Goal: Transaction & Acquisition: Purchase product/service

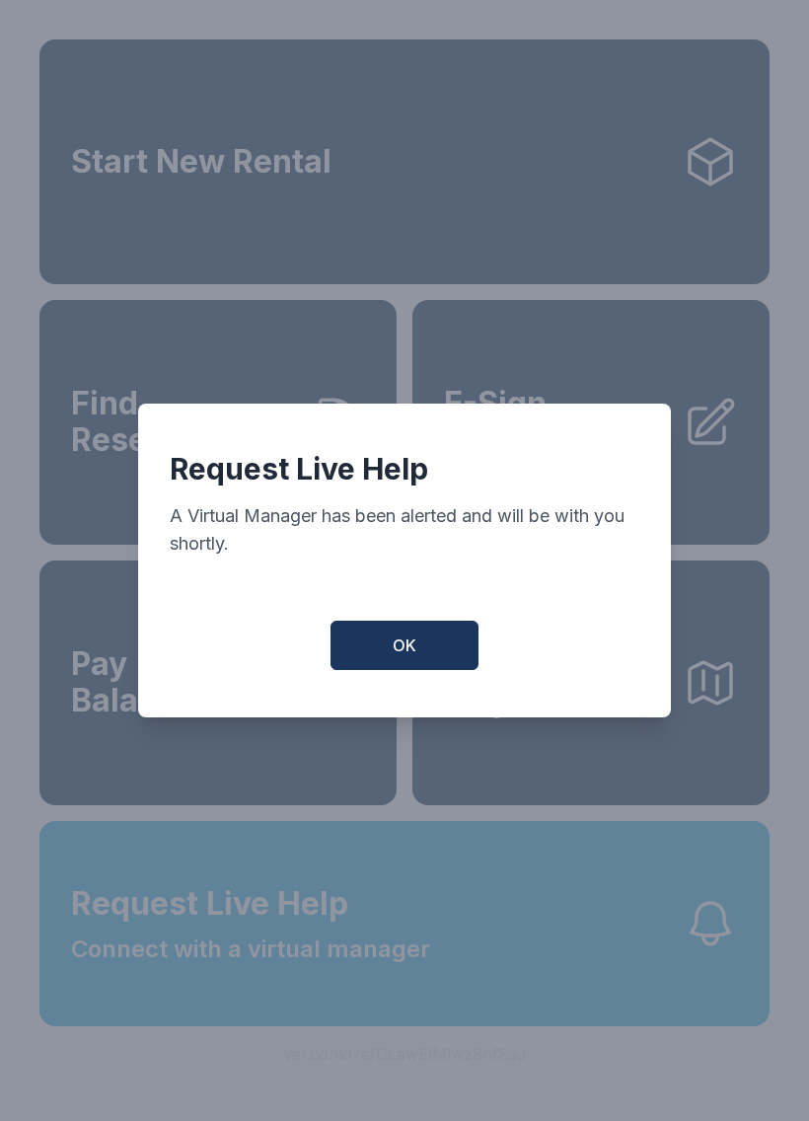
click at [386, 667] on button "OK" at bounding box center [405, 645] width 148 height 49
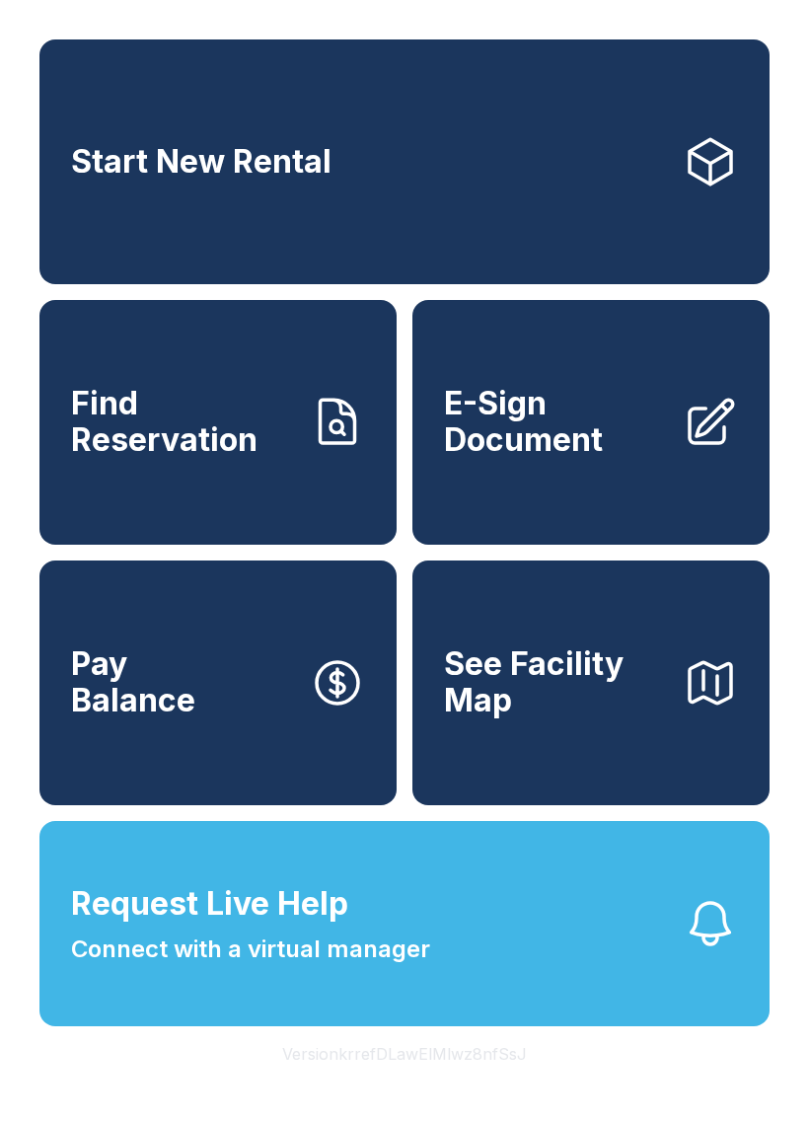
click at [347, 1120] on div "Start New Rental Find Reservation E-Sign Document Pay Balance See Facility Map …" at bounding box center [404, 560] width 809 height 1121
click at [98, 13] on div "Start New Rental Find Reservation E-Sign Document Pay Balance See Facility Map …" at bounding box center [404, 560] width 809 height 1121
click at [423, 5] on div "Start New Rental Find Reservation E-Sign Document Pay Balance See Facility Map …" at bounding box center [404, 560] width 809 height 1121
click at [12, 11] on div "Start New Rental Find Reservation E-Sign Document Pay Balance See Facility Map …" at bounding box center [404, 560] width 809 height 1121
click at [624, 6] on div "Start New Rental Find Reservation E-Sign Document Pay Balance See Facility Map …" at bounding box center [404, 560] width 809 height 1121
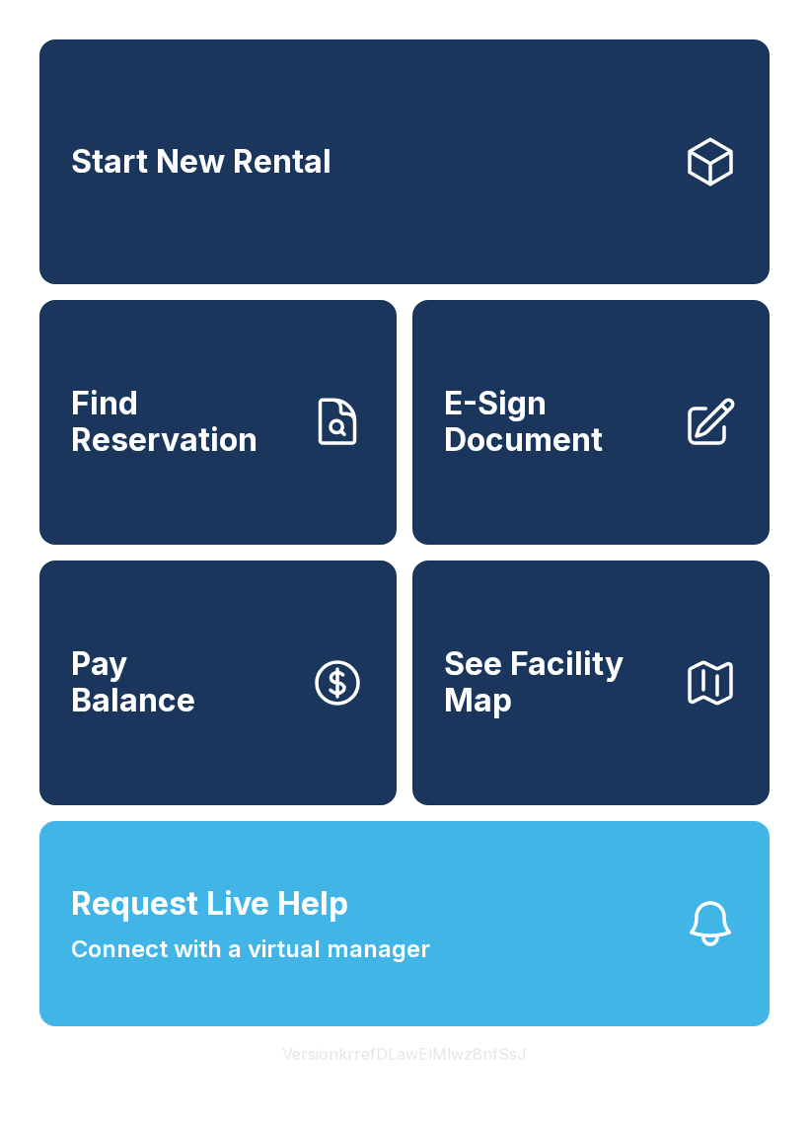
click at [121, 165] on span "Start New Rental" at bounding box center [201, 162] width 261 height 37
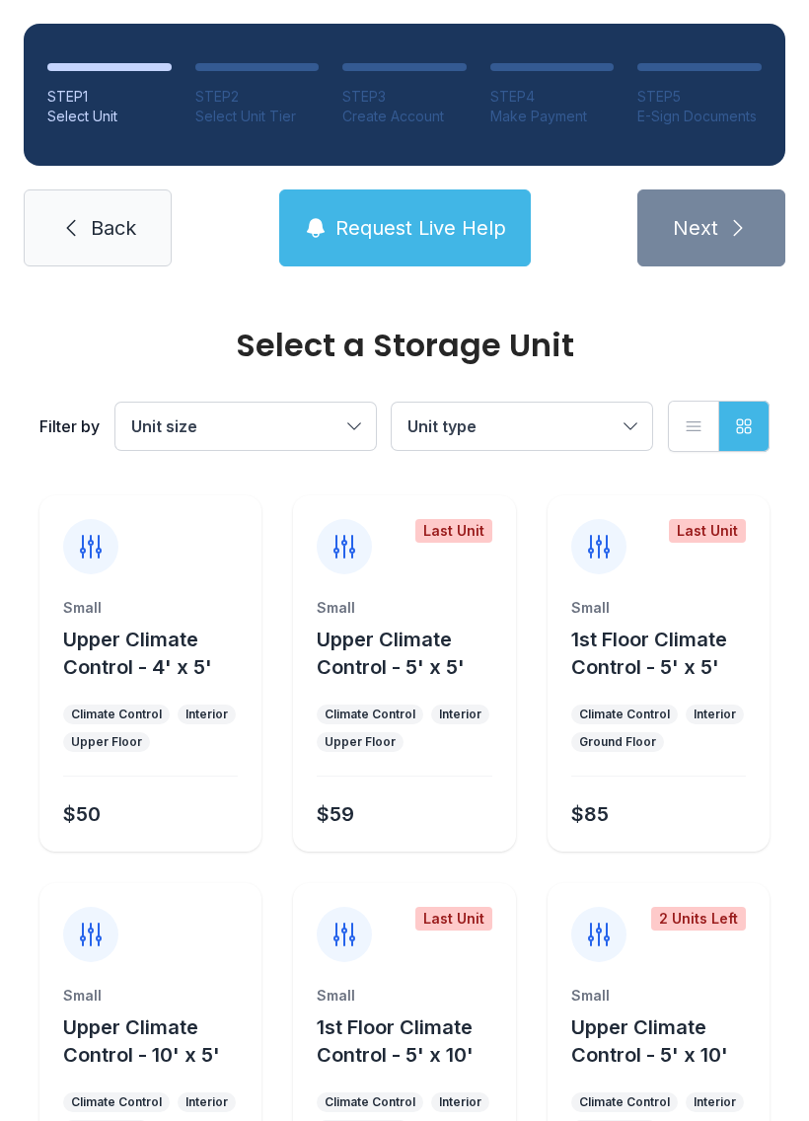
click at [218, 89] on div "STEP 2" at bounding box center [257, 97] width 124 height 20
click at [358, 76] on li "STEP 3 Create Account" at bounding box center [404, 94] width 124 height 63
click at [451, 89] on div "STEP 3" at bounding box center [404, 97] width 124 height 20
click at [751, 448] on button "Grid view" at bounding box center [744, 426] width 51 height 51
click at [752, 448] on button "Grid view" at bounding box center [744, 426] width 51 height 51
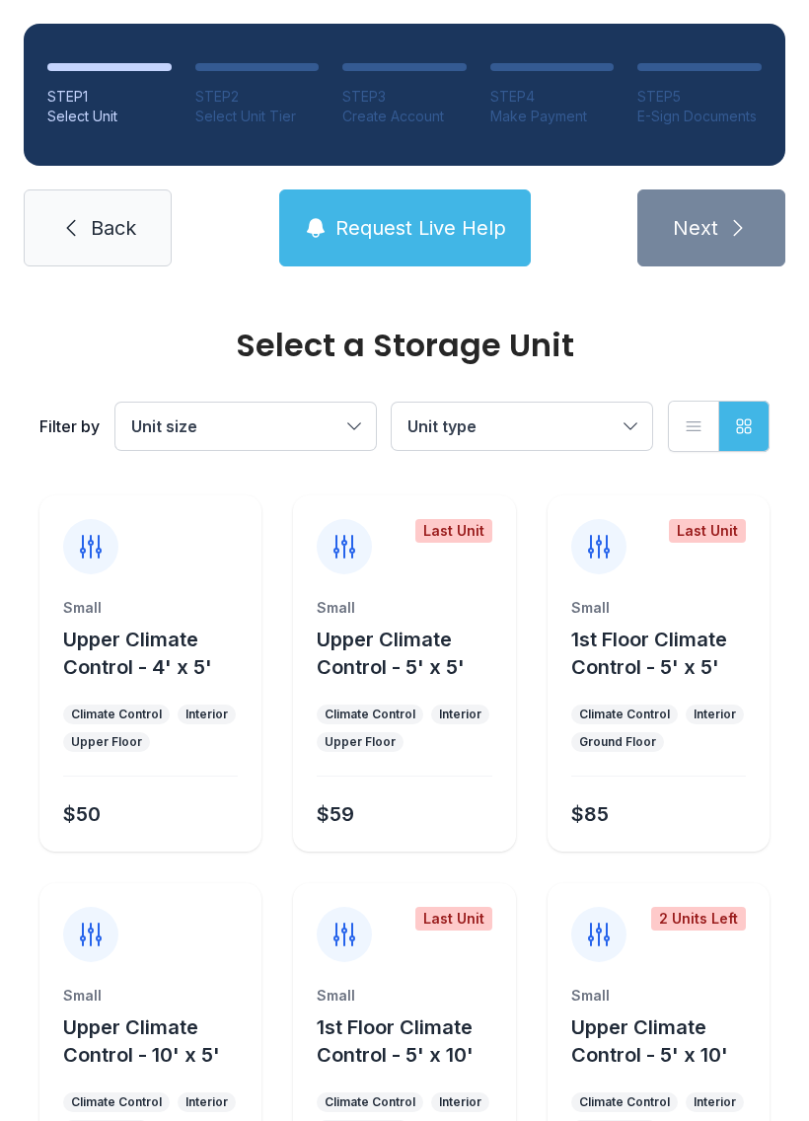
click at [682, 442] on button "List view" at bounding box center [693, 426] width 51 height 51
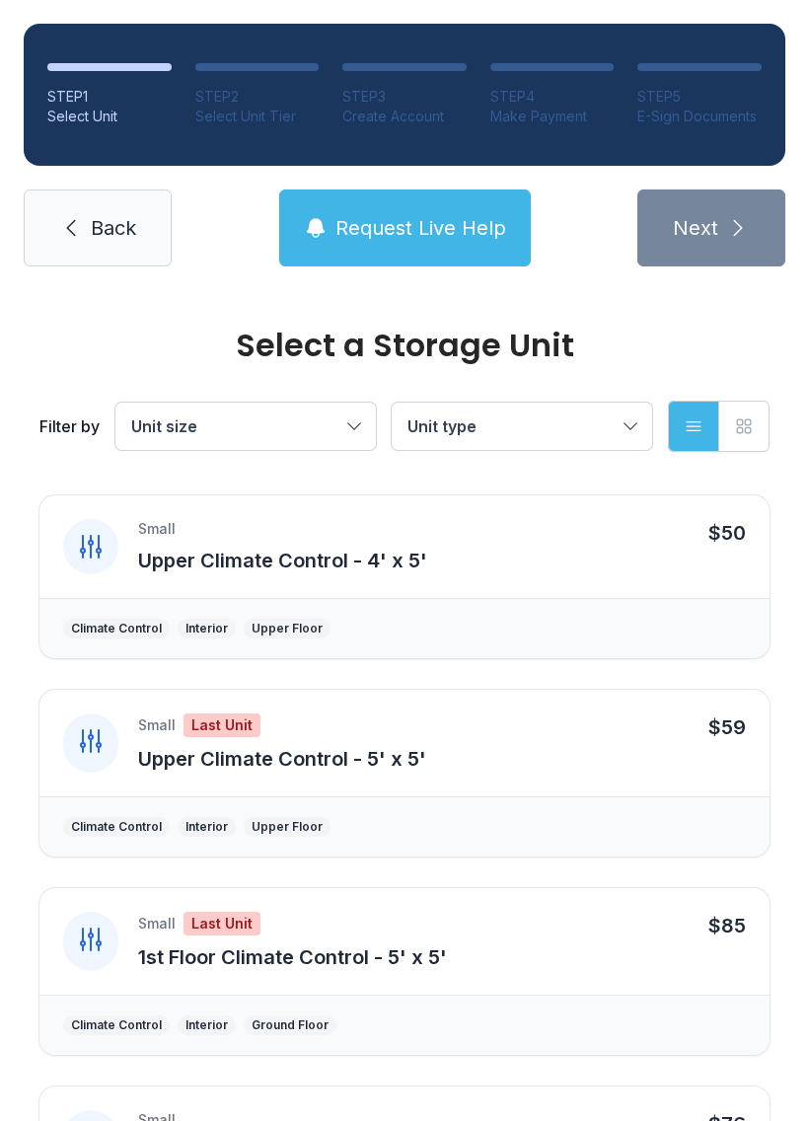
click at [311, 539] on div "Small Upper Climate Control - 4' x 5'" at bounding box center [413, 546] width 551 height 55
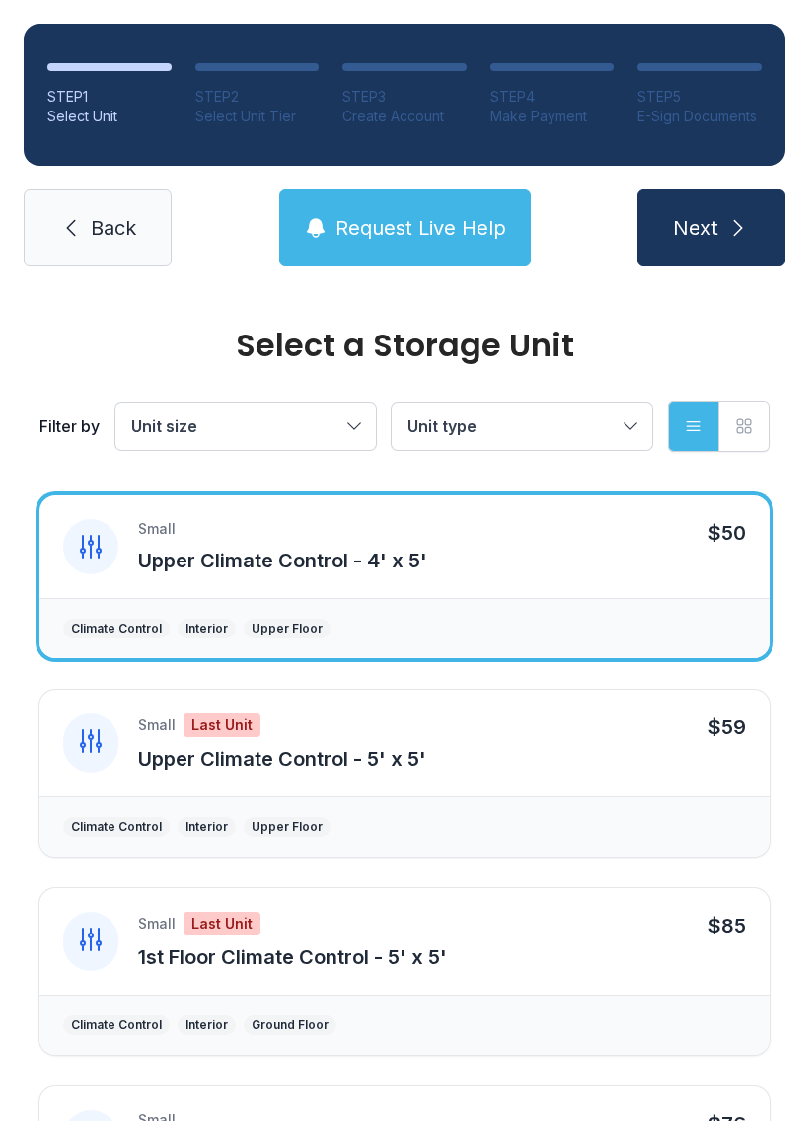
click at [266, 572] on button "Upper Climate Control - 4' x 5'" at bounding box center [282, 561] width 289 height 28
click at [269, 574] on div "Small Upper Climate Control - 4' x 5' $50" at bounding box center [404, 546] width 730 height 103
click at [720, 211] on button "Next" at bounding box center [712, 227] width 148 height 77
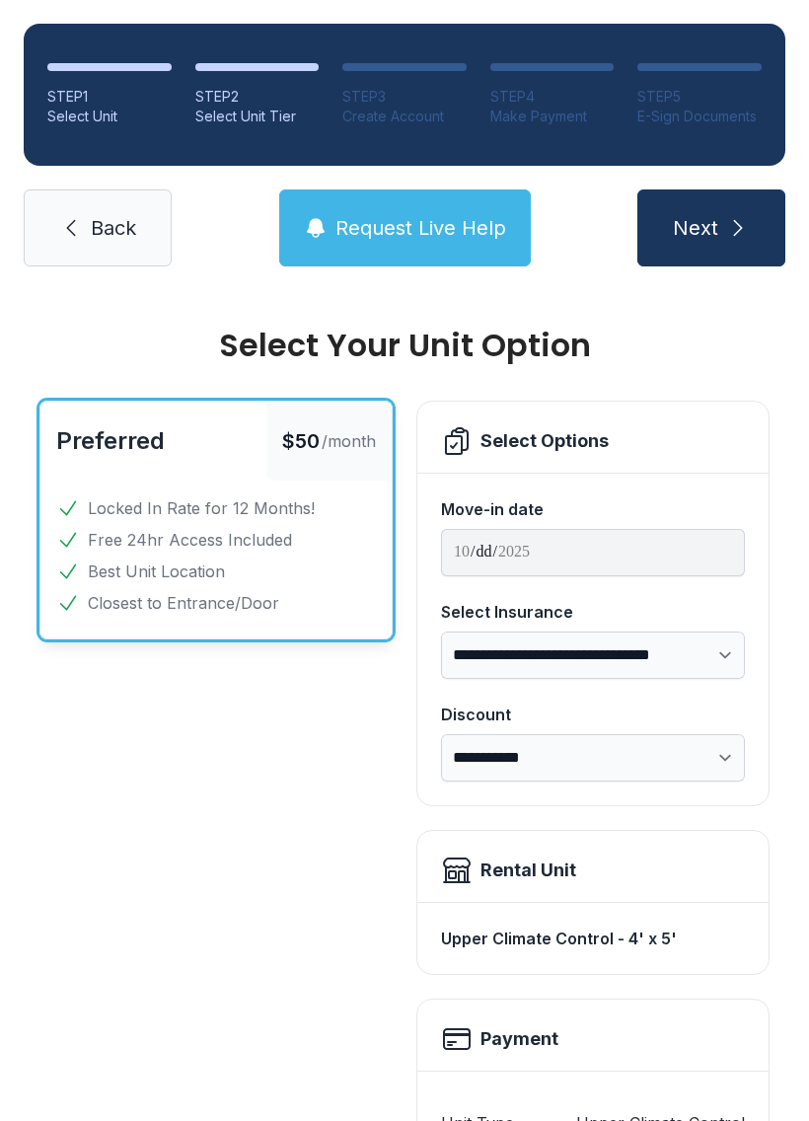
click at [705, 232] on span "Next" at bounding box center [695, 228] width 45 height 28
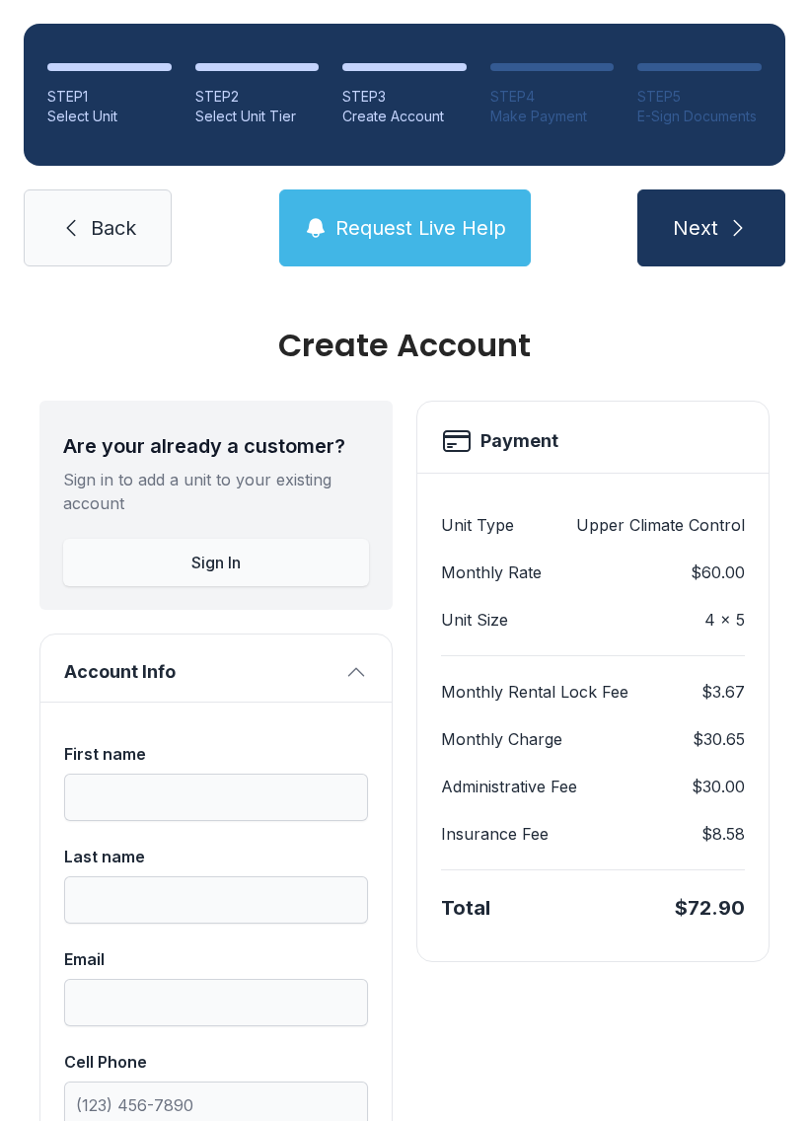
click at [693, 242] on button "Next" at bounding box center [712, 227] width 148 height 77
